Goal: Check status: Check status

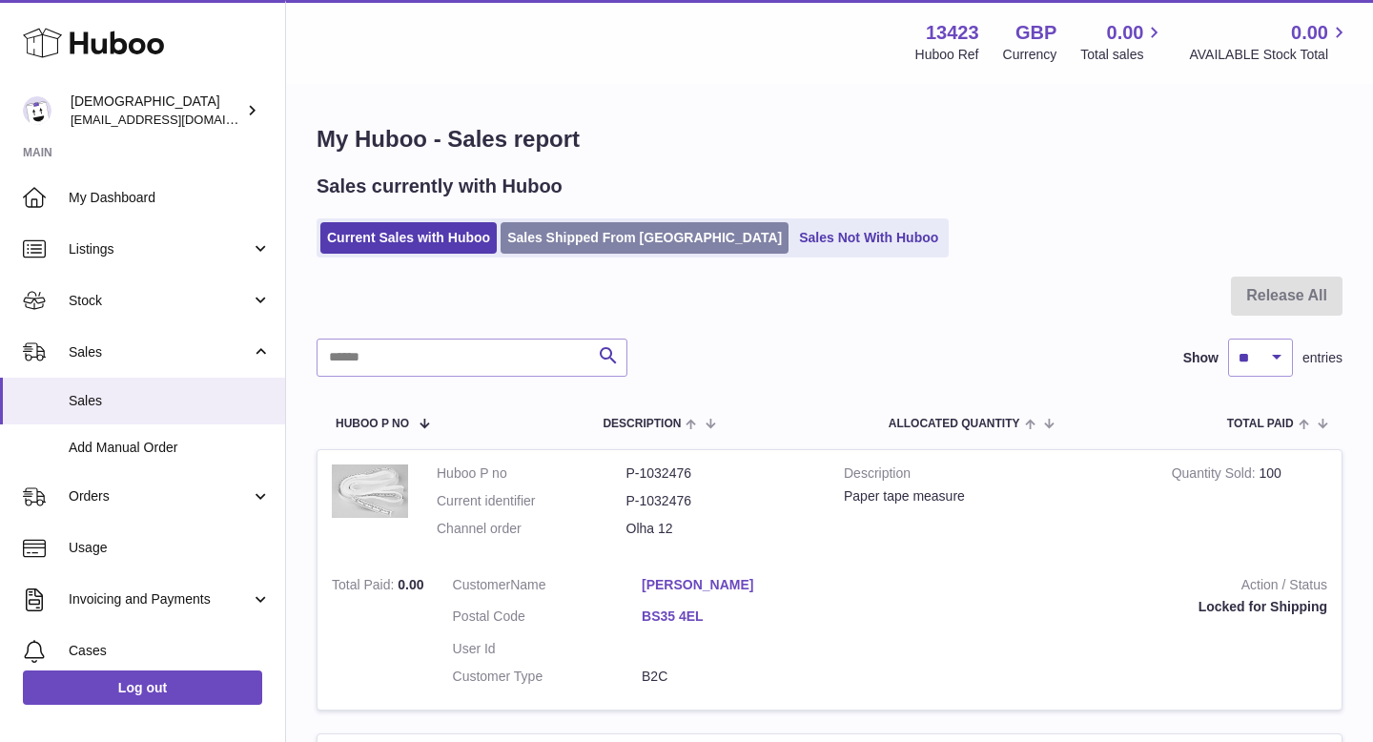
click at [574, 233] on link "Sales Shipped From [GEOGRAPHIC_DATA]" at bounding box center [645, 237] width 288 height 31
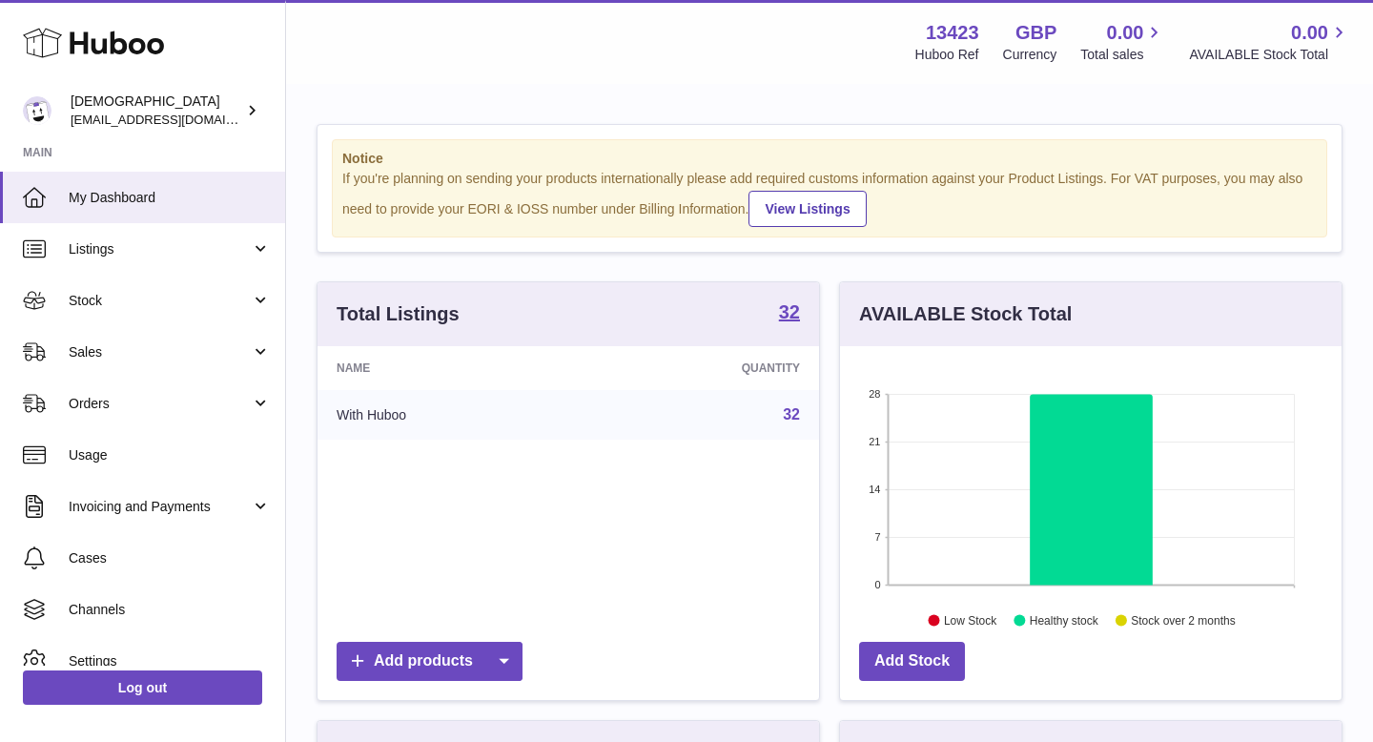
scroll to position [298, 502]
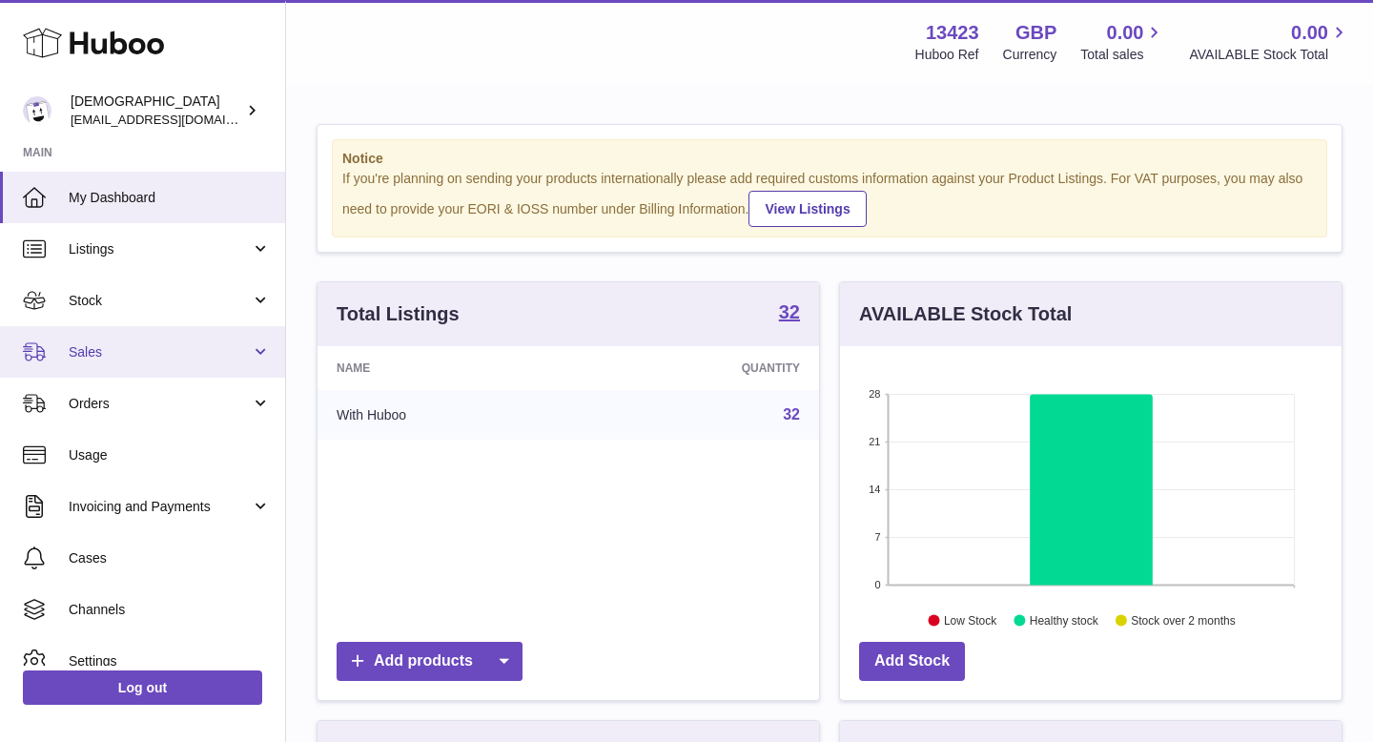
click at [136, 338] on link "Sales" at bounding box center [142, 351] width 285 height 51
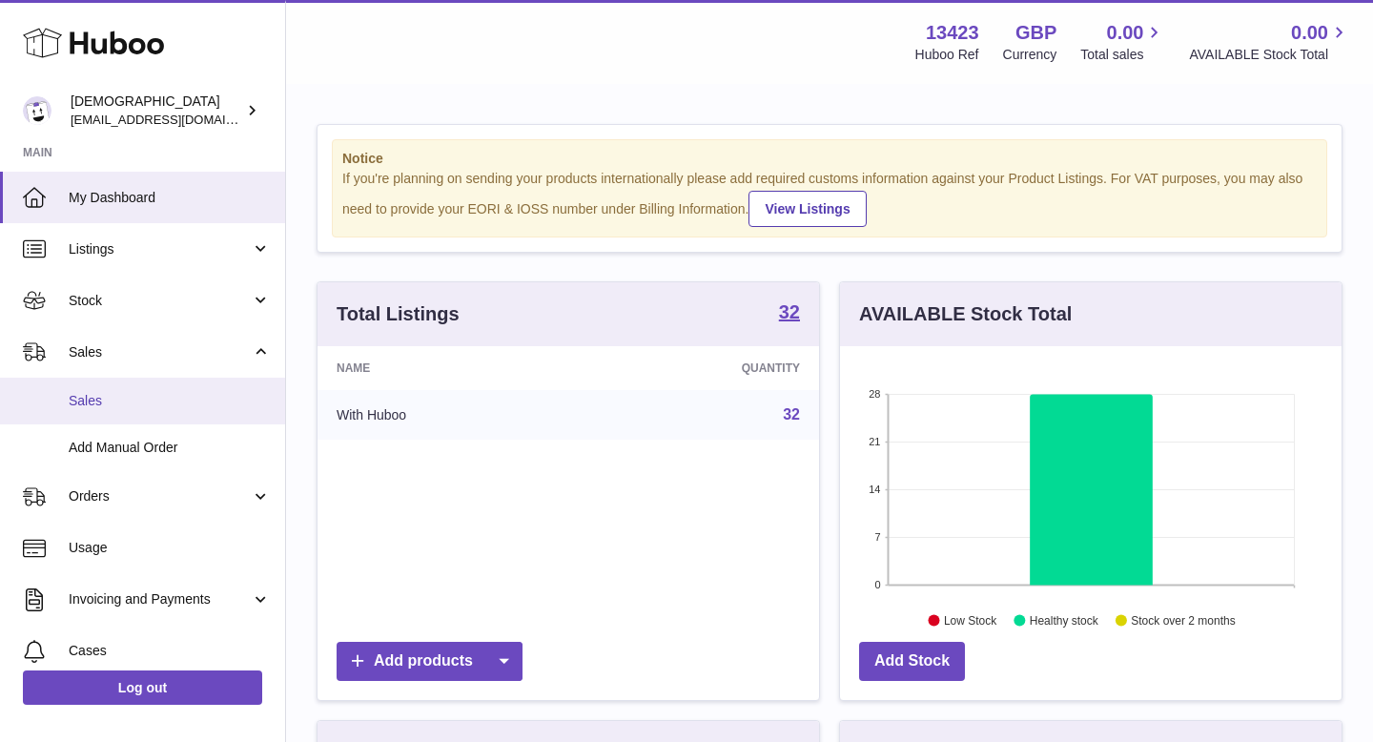
click at [123, 414] on link "Sales" at bounding box center [142, 401] width 285 height 47
